Goal: Task Accomplishment & Management: Use online tool/utility

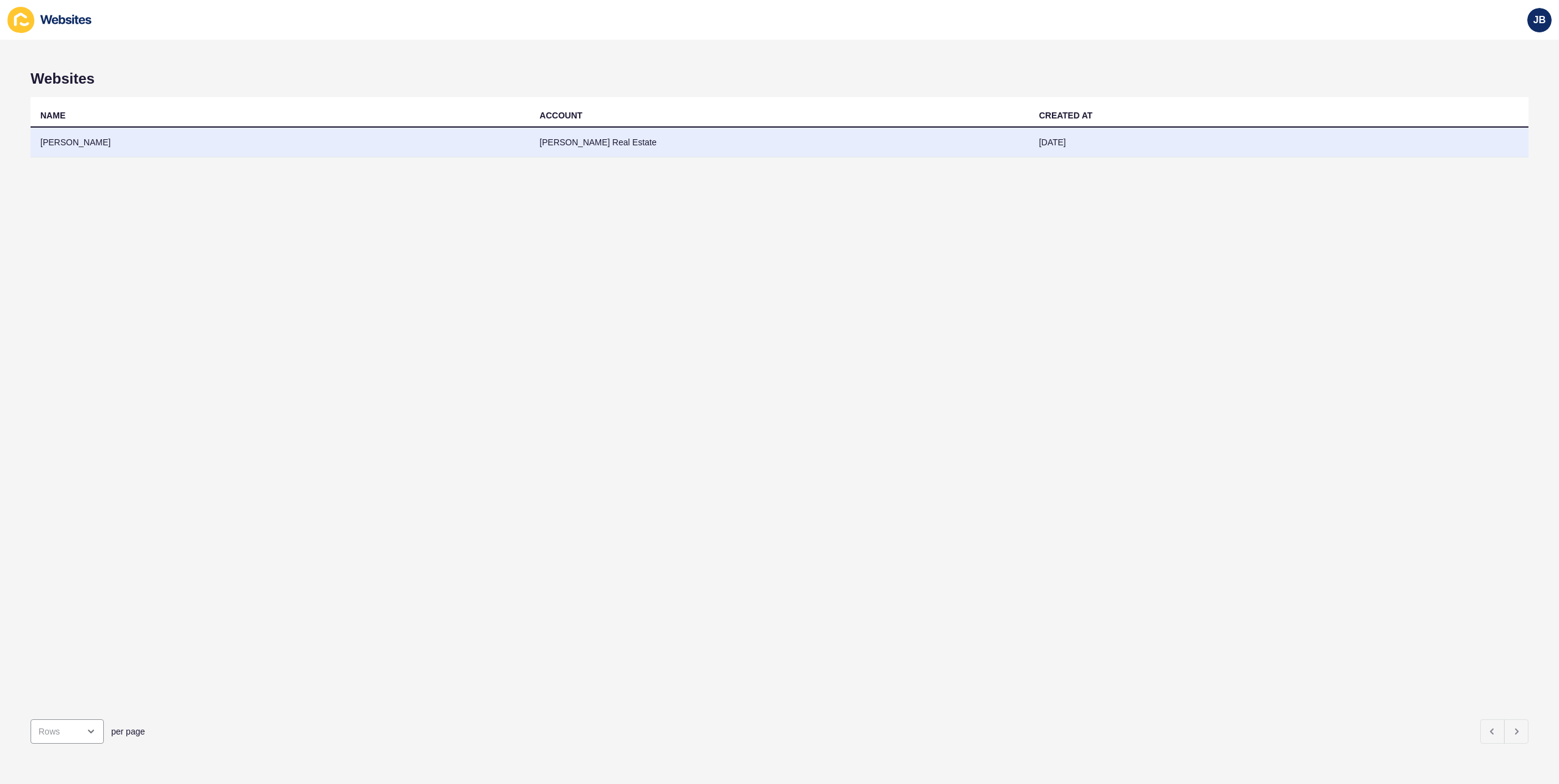
click at [62, 144] on td "[PERSON_NAME]" at bounding box center [280, 143] width 499 height 30
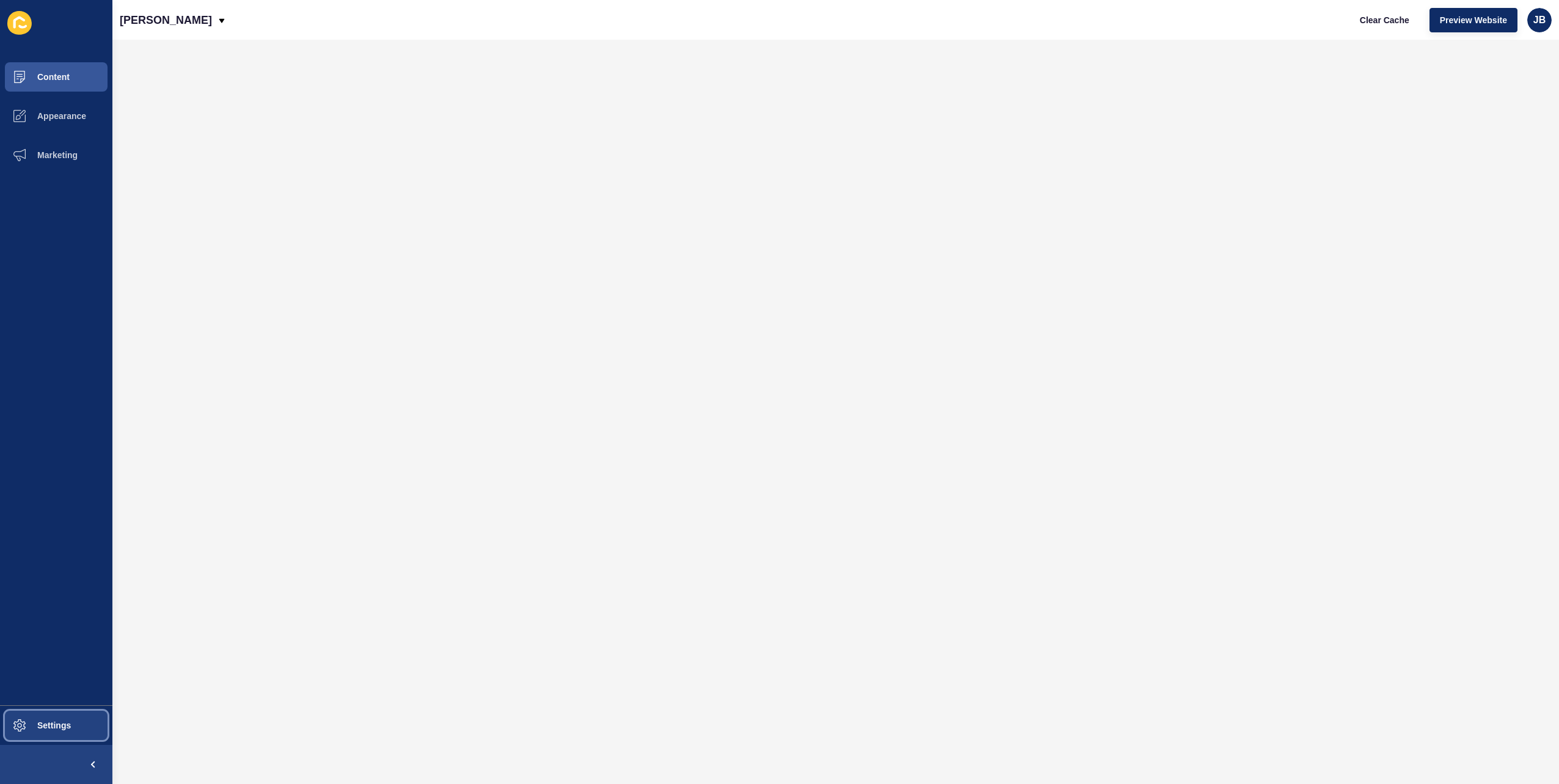
drag, startPoint x: 66, startPoint y: 722, endPoint x: 28, endPoint y: 712, distance: 39.3
click at [65, 721] on span "Settings" at bounding box center [34, 725] width 73 height 10
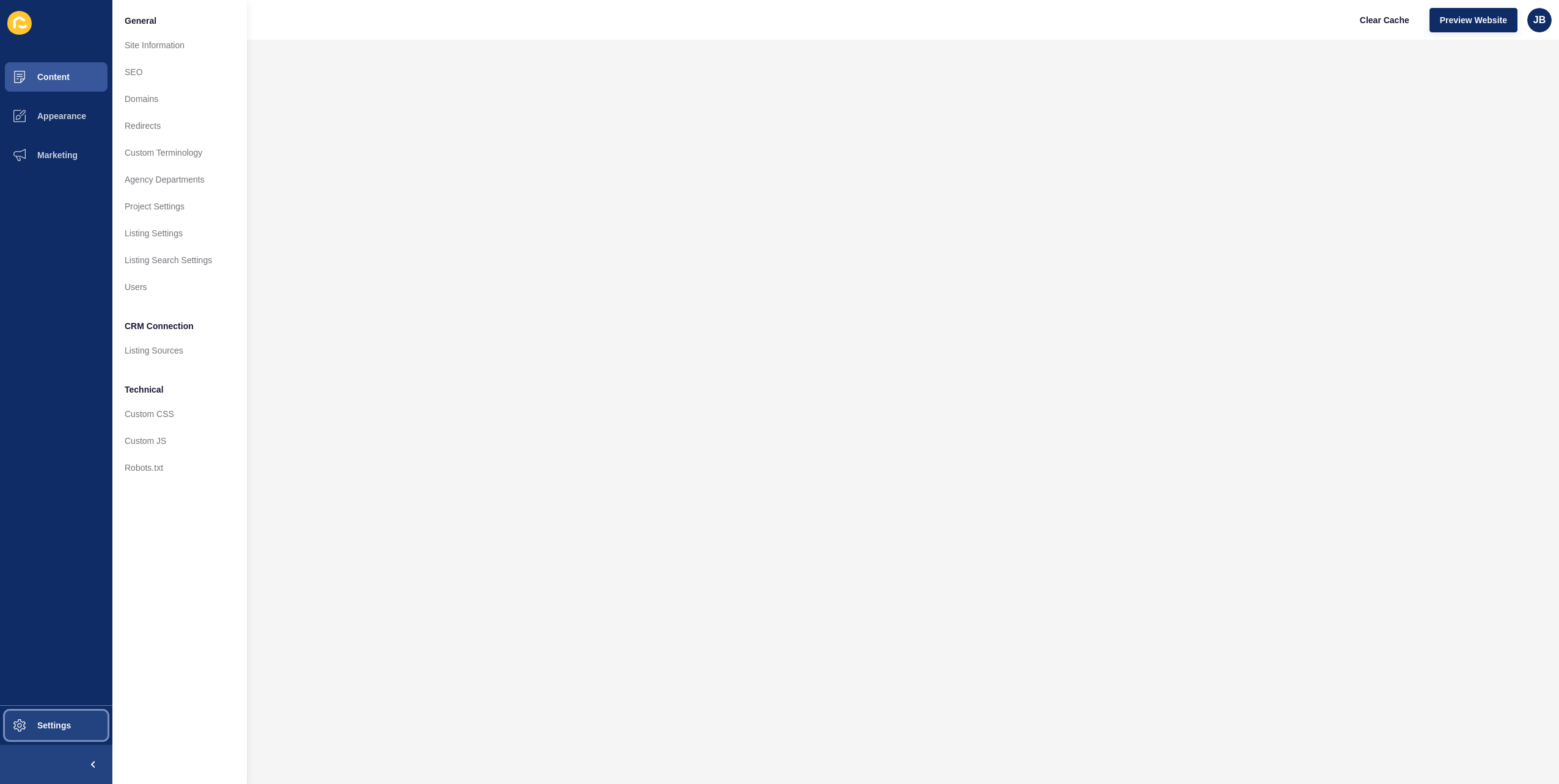
click at [49, 732] on button "Settings" at bounding box center [56, 725] width 112 height 39
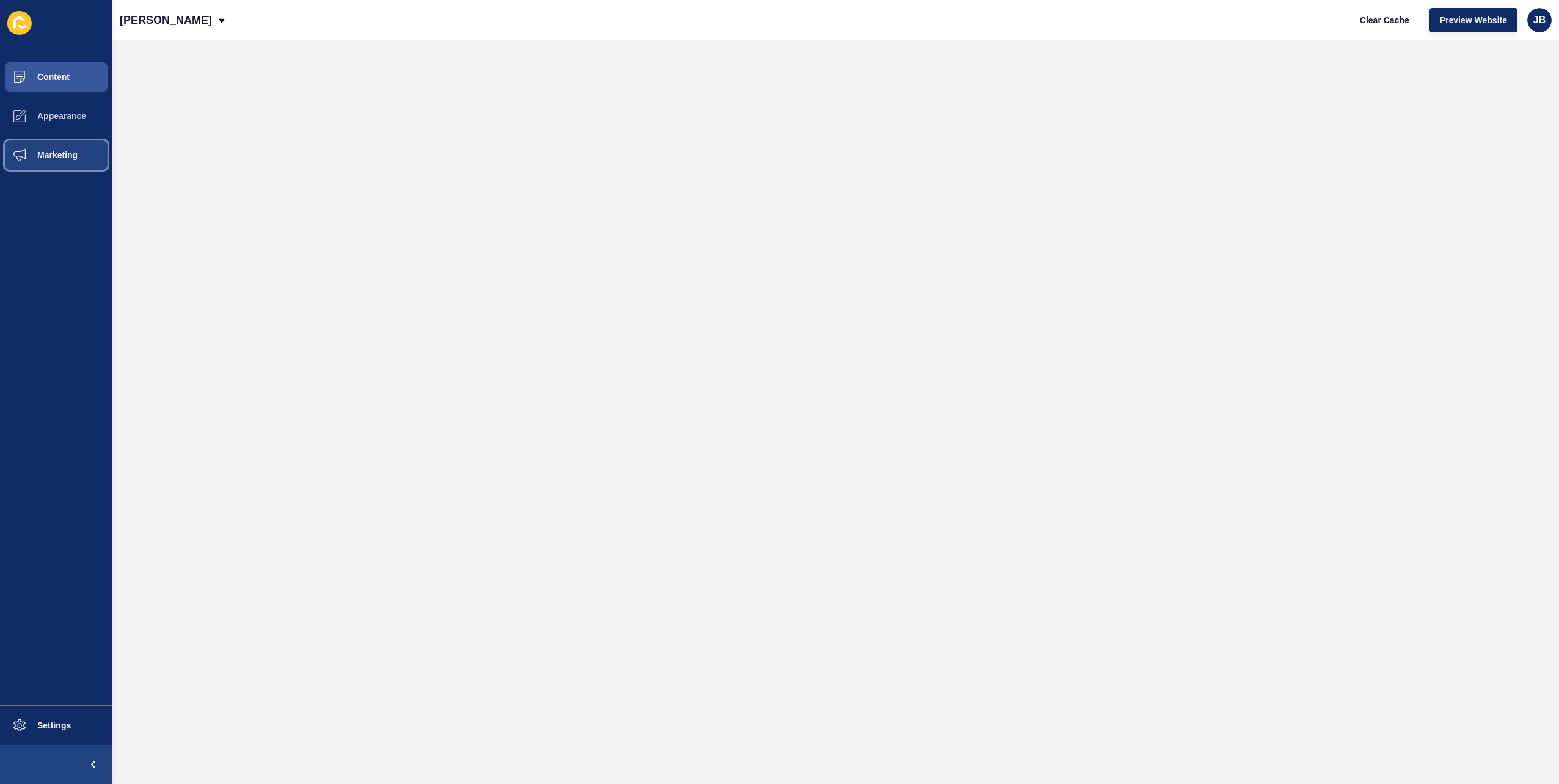
click at [56, 143] on button "Marketing" at bounding box center [56, 155] width 112 height 39
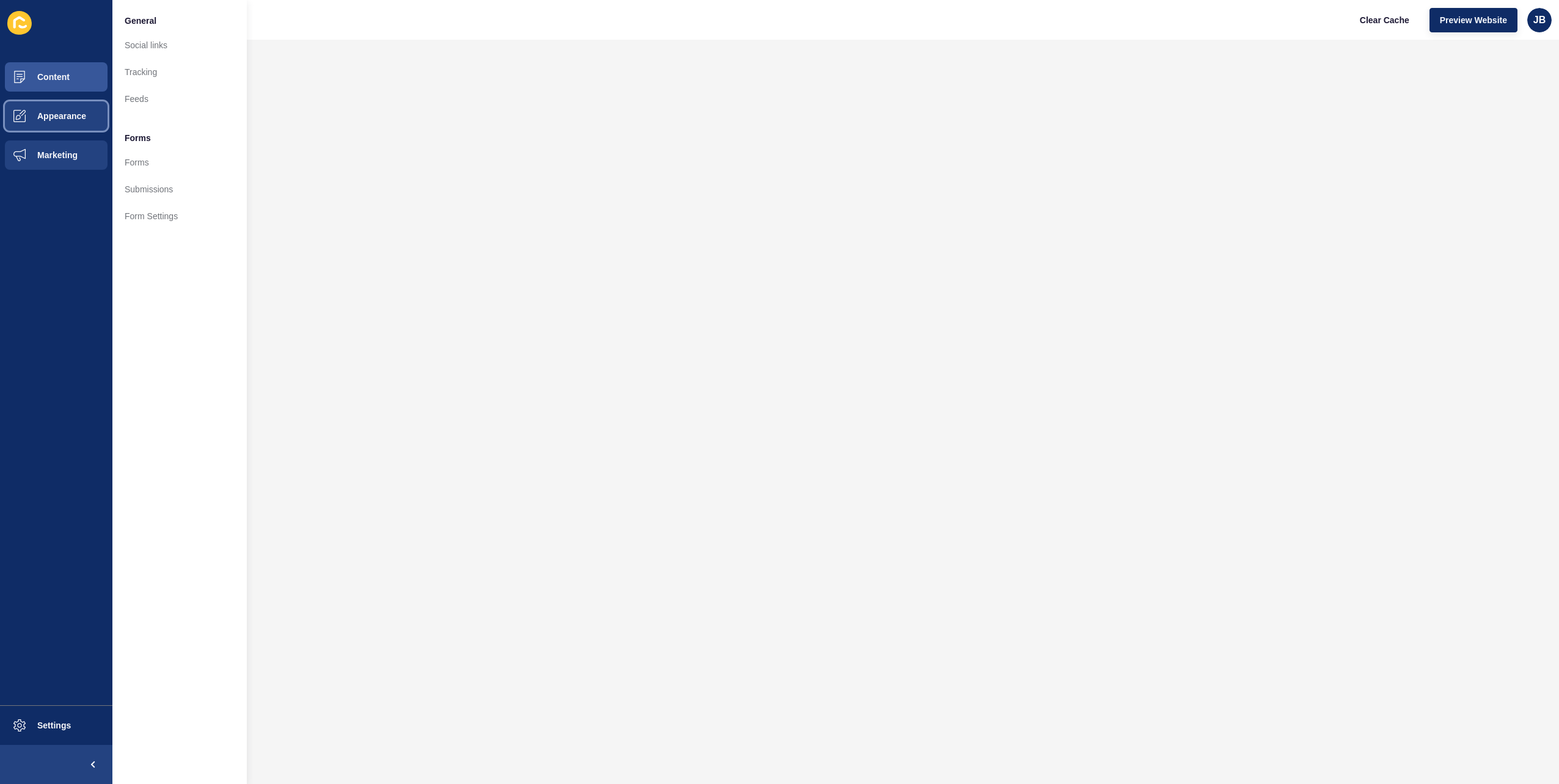
click at [59, 120] on span "Appearance" at bounding box center [43, 116] width 88 height 10
click at [47, 151] on button "Marketing" at bounding box center [56, 155] width 112 height 39
click at [43, 111] on button "Appearance" at bounding box center [56, 116] width 112 height 39
drag, startPoint x: 55, startPoint y: 179, endPoint x: 51, endPoint y: 165, distance: 14.6
click at [52, 165] on ul "Content Appearance Marketing" at bounding box center [56, 382] width 112 height 648
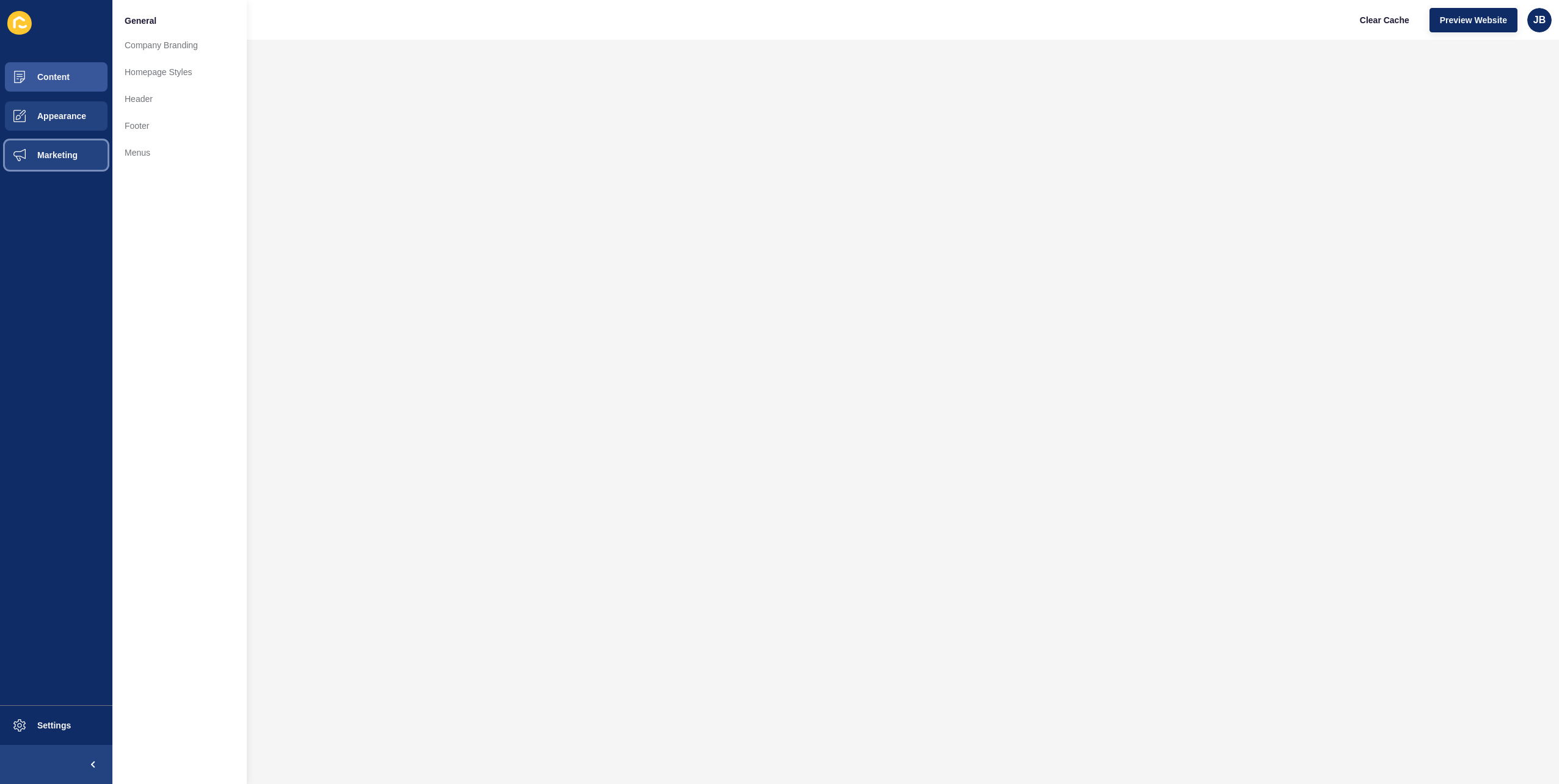
click at [49, 157] on span "Marketing" at bounding box center [38, 155] width 79 height 10
